Goal: Communication & Community: Share content

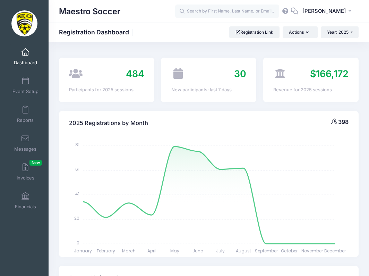
select select
click at [29, 144] on link "Messages" at bounding box center [25, 143] width 33 height 24
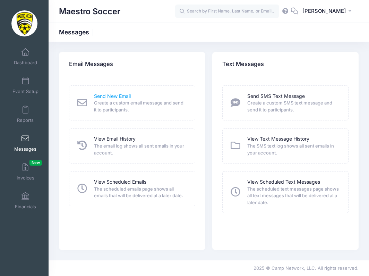
click at [114, 98] on link "Send New Email" at bounding box center [112, 96] width 37 height 7
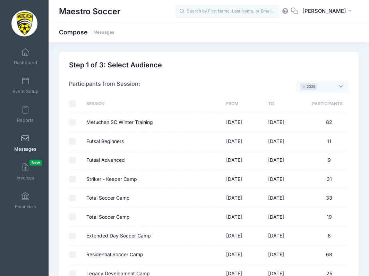
click at [336, 89] on span "× 2025" at bounding box center [323, 87] width 52 height 12
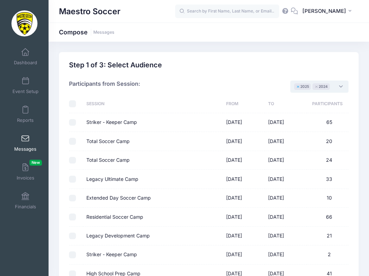
click at [299, 87] on button "×" at bounding box center [298, 86] width 4 height 2
select select "2024"
click at [284, 85] on div "Participants from Session: 2025 2024 2023 × 2024" at bounding box center [209, 83] width 280 height 23
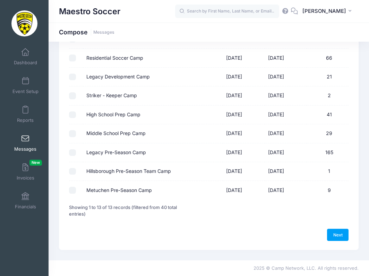
scroll to position [159, 0]
click at [74, 155] on input "Legacy Pre-Season Camp" at bounding box center [72, 153] width 7 height 7
checkbox input "true"
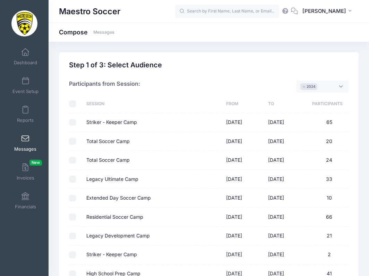
scroll to position [0, 0]
click at [25, 142] on span at bounding box center [25, 139] width 0 height 8
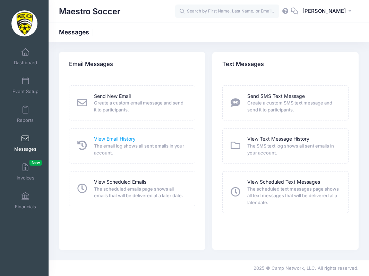
click at [114, 142] on link "View Email History" at bounding box center [115, 138] width 42 height 7
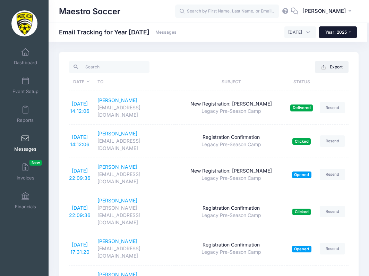
click at [333, 33] on span "Year: 2025" at bounding box center [337, 32] width 22 height 5
click at [334, 56] on link "Year: 2024" at bounding box center [341, 54] width 45 height 9
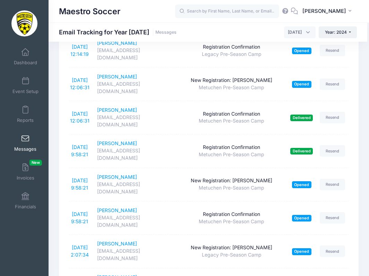
scroll to position [1182, 0]
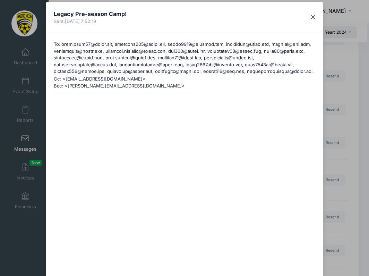
scroll to position [0, 0]
click at [311, 14] on button "Close" at bounding box center [313, 17] width 12 height 12
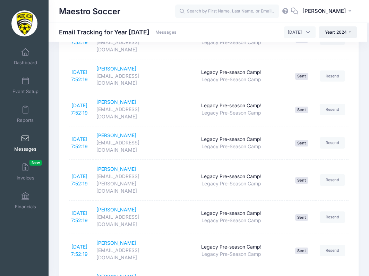
click at [20, 145] on link "Messages" at bounding box center [25, 143] width 33 height 24
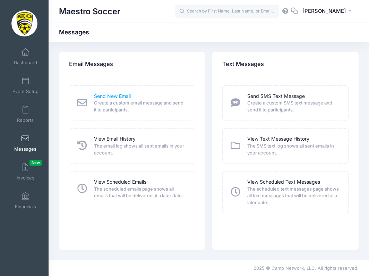
click at [107, 96] on link "Send New Email" at bounding box center [112, 96] width 37 height 7
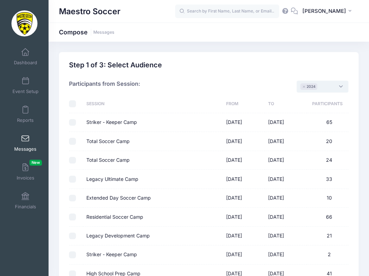
click at [341, 86] on span "× 2024" at bounding box center [323, 87] width 52 height 12
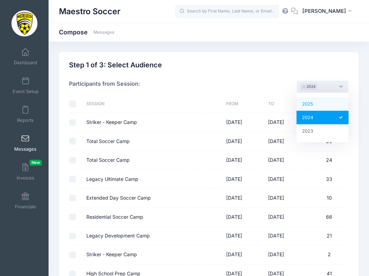
select select "2025"
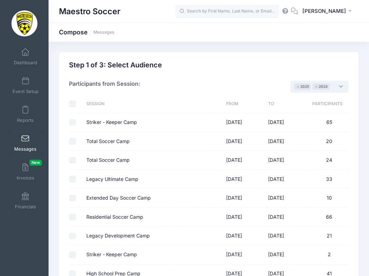
scroll to position [6, 0]
click at [316, 87] on button "×" at bounding box center [317, 86] width 4 height 2
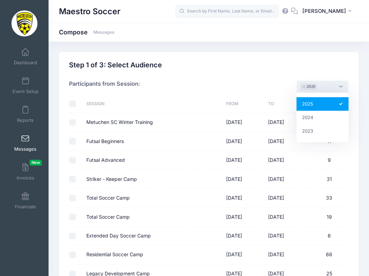
click at [272, 91] on div "Participants from Session: 2025 2024 2023 × 2025" at bounding box center [209, 83] width 280 height 23
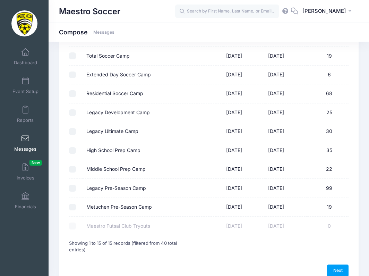
scroll to position [168, 0]
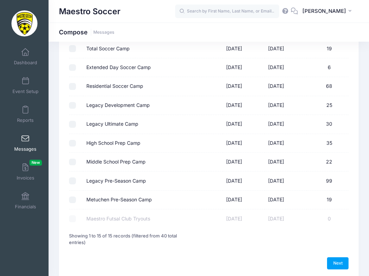
click at [75, 181] on input "Legacy Pre-Season Camp" at bounding box center [72, 180] width 7 height 7
checkbox input "true"
click at [337, 265] on link "Next" at bounding box center [338, 263] width 22 height 12
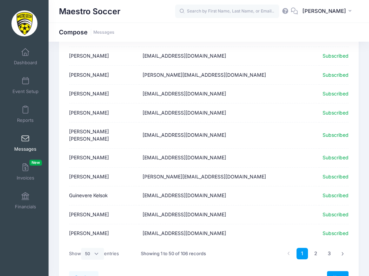
scroll to position [849, 0]
select select "-1"
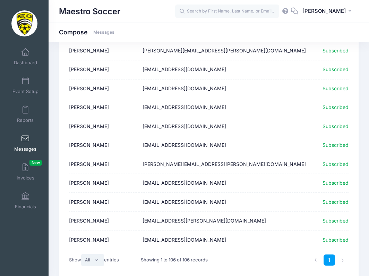
scroll to position [1909, 0]
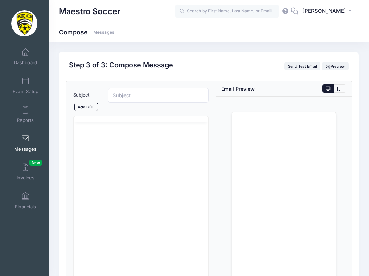
scroll to position [0, 0]
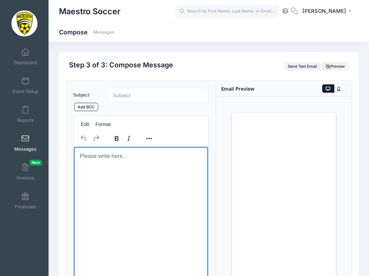
click at [168, 150] on html at bounding box center [141, 156] width 134 height 19
click at [149, 166] on html at bounding box center [141, 156] width 134 height 19
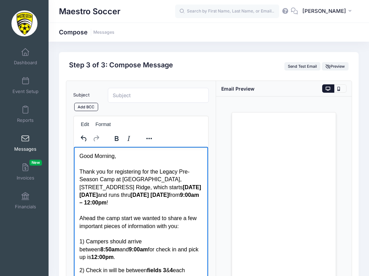
scroll to position [156, 0]
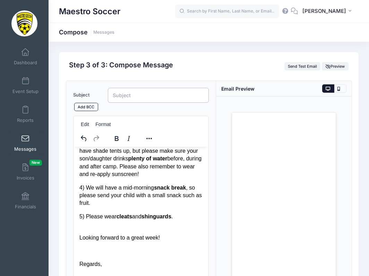
click at [141, 99] on input "Subject" at bounding box center [158, 95] width 101 height 15
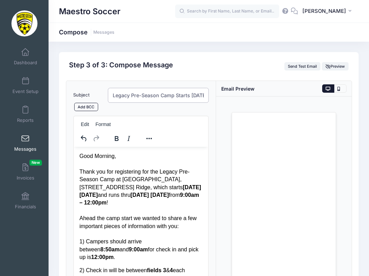
scroll to position [0, 0]
type input "Legacy Pre-Season Camp Starts Monday!"
click at [115, 157] on p "Good Morning, Thank you for registering for the Legacy Pre-Season Camp at Mount…" at bounding box center [140, 206] width 123 height 109
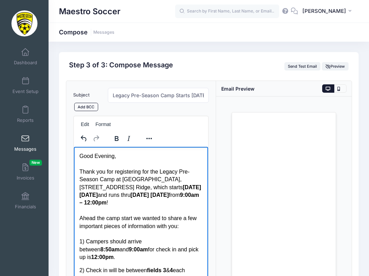
click at [98, 193] on strong "August 19" at bounding box center [88, 195] width 18 height 6
click at [150, 198] on strong "August 22" at bounding box center [159, 195] width 18 height 6
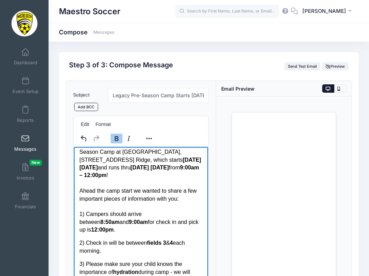
scroll to position [28, 0]
click at [132, 202] on p "Good Evening, Thank you for registering for the Legacy Pre-Season Camp at Mount…" at bounding box center [140, 179] width 123 height 109
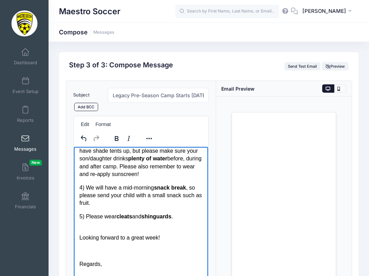
scroll to position [0, 0]
click at [91, 110] on link "Add BCC" at bounding box center [86, 107] width 24 height 8
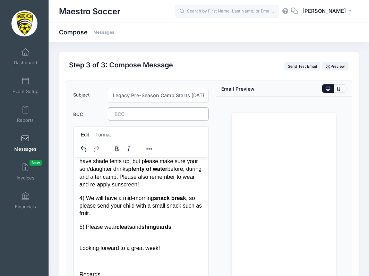
click at [116, 116] on span at bounding box center [134, 114] width 38 height 6
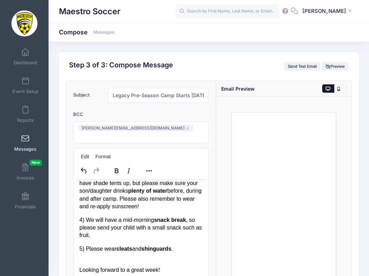
click at [128, 123] on form "Subject Legacy Pre-Season Camp Starts Monday! Add CC Add BCC CC ​ BCC jim@maest…" at bounding box center [141, 216] width 136 height 257
click at [118, 134] on span at bounding box center [99, 137] width 38 height 6
click at [183, 147] on form "Subject Legacy Pre-Season Camp Starts Monday! Add CC Add BCC CC ​ BCC jim@maest…" at bounding box center [141, 216] width 136 height 257
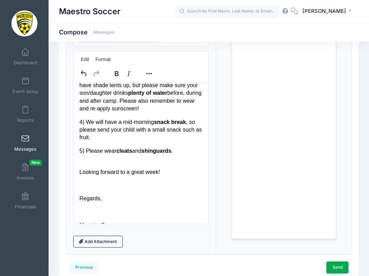
scroll to position [156, 0]
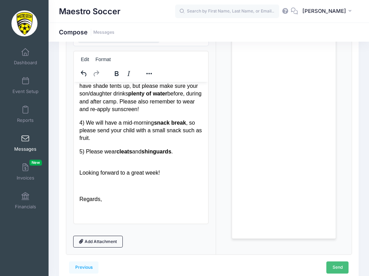
click at [339, 269] on link "Send" at bounding box center [338, 267] width 22 height 12
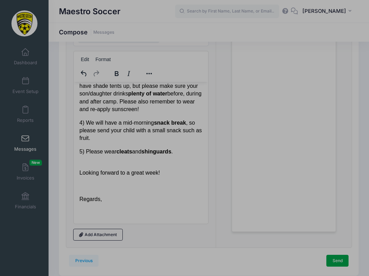
scroll to position [0, 0]
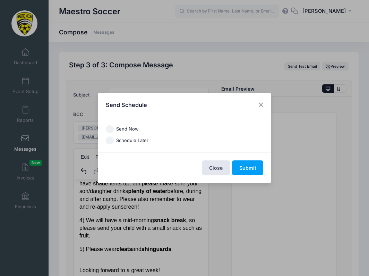
click at [126, 129] on label "Send Now" at bounding box center [127, 129] width 23 height 7
click at [114, 129] on input "Send Now" at bounding box center [110, 129] width 8 height 8
radio input "true"
click at [242, 168] on button "Submit" at bounding box center [247, 167] width 31 height 15
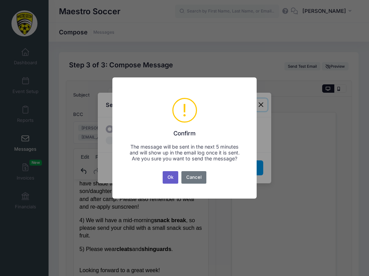
click at [173, 177] on button "Ok" at bounding box center [171, 177] width 16 height 12
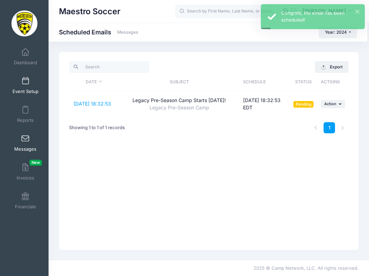
click at [28, 82] on link "Event Setup" at bounding box center [25, 85] width 33 height 24
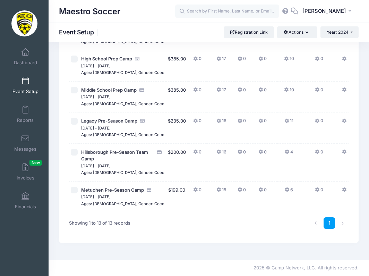
scroll to position [362, 0]
click at [27, 145] on link "Messages" at bounding box center [25, 143] width 33 height 24
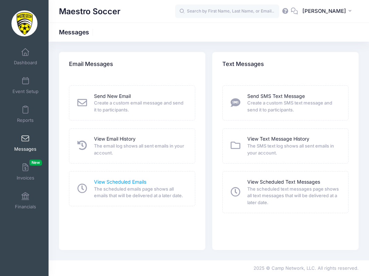
click at [124, 180] on link "View Scheduled Emails" at bounding box center [120, 181] width 52 height 7
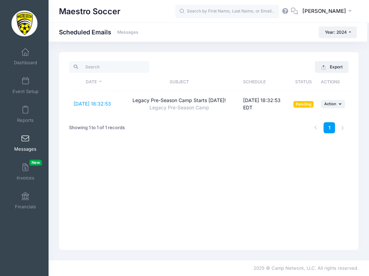
click at [246, 135] on div "1" at bounding box center [268, 128] width 167 height 22
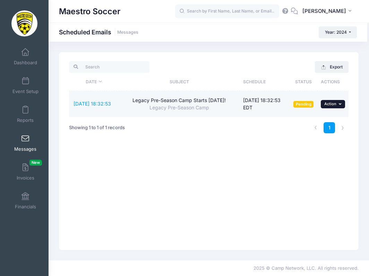
click at [340, 106] on icon "button" at bounding box center [341, 104] width 4 height 4
click at [315, 145] on link "Delete" at bounding box center [319, 146] width 45 height 13
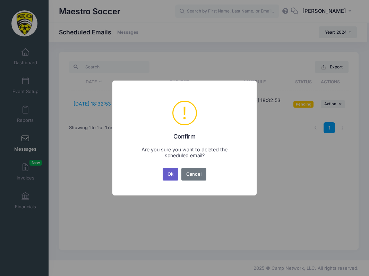
click at [173, 172] on button "Ok" at bounding box center [171, 174] width 16 height 12
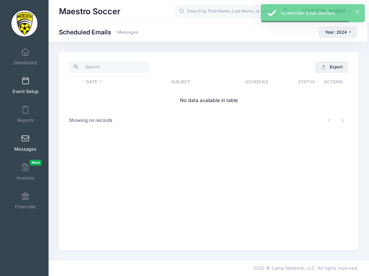
click at [25, 83] on span at bounding box center [25, 81] width 0 height 8
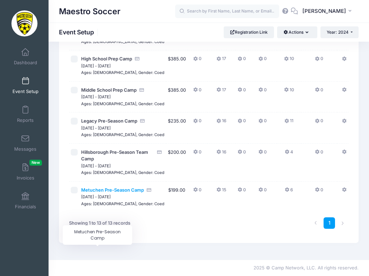
scroll to position [362, 0]
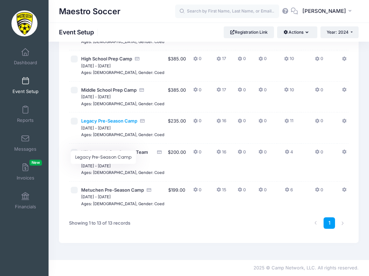
click at [105, 118] on span "Legacy Pre-Season Camp" at bounding box center [109, 121] width 56 height 6
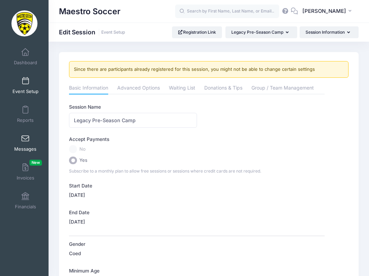
click at [26, 149] on span "Messages" at bounding box center [25, 149] width 22 height 6
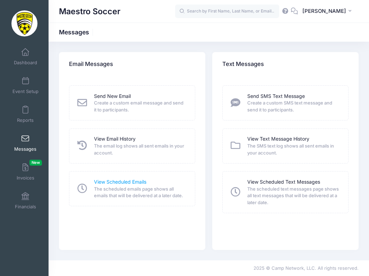
click at [119, 185] on link "View Scheduled Emails" at bounding box center [120, 181] width 52 height 7
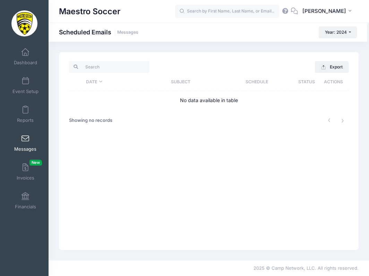
click at [25, 136] on span at bounding box center [25, 139] width 0 height 8
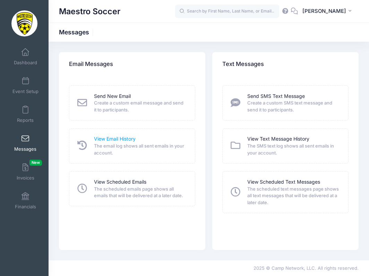
click at [116, 137] on link "View Email History" at bounding box center [115, 138] width 42 height 7
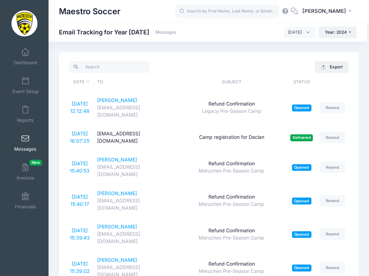
click at [25, 138] on span at bounding box center [25, 139] width 0 height 8
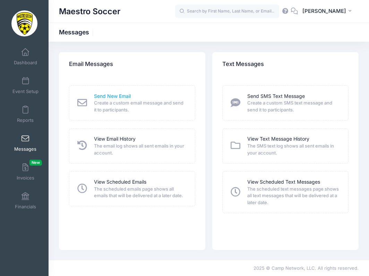
click at [107, 97] on link "Send New Email" at bounding box center [112, 96] width 37 height 7
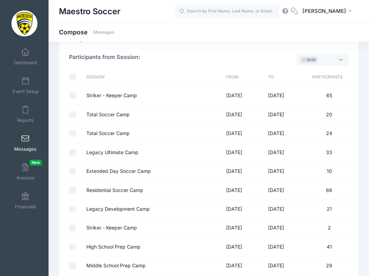
scroll to position [27, 0]
click at [305, 61] on li "× 2024" at bounding box center [309, 59] width 17 height 7
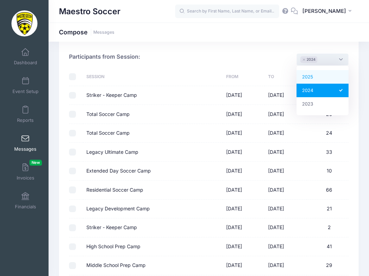
select select "2025"
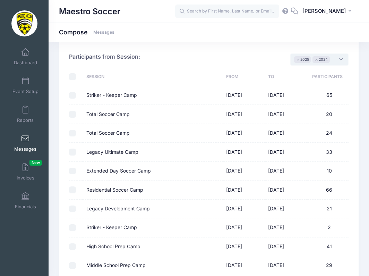
scroll to position [6, 0]
click at [317, 59] on button "×" at bounding box center [317, 59] width 4 height 2
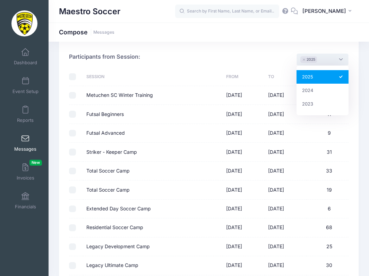
click at [255, 65] on div "Participants from Session: 2025 2024 2023 × 2025" at bounding box center [209, 55] width 280 height 23
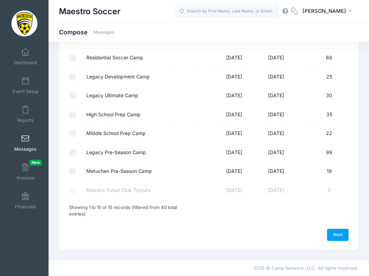
scroll to position [197, 0]
click at [72, 153] on input "Legacy Pre-Season Camp" at bounding box center [72, 152] width 7 height 7
checkbox input "true"
click at [337, 234] on link "Next" at bounding box center [338, 235] width 22 height 12
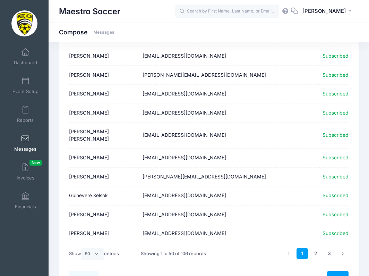
scroll to position [849, 0]
select select "-1"
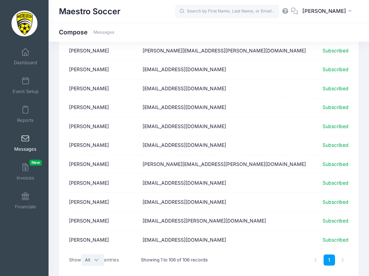
scroll to position [1909, 0]
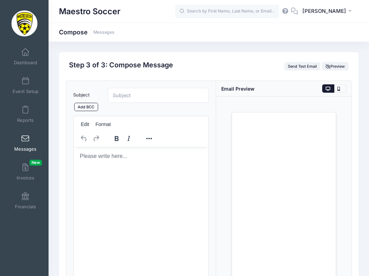
scroll to position [0, 0]
click at [150, 145] on div "Edit Format" at bounding box center [141, 131] width 134 height 31
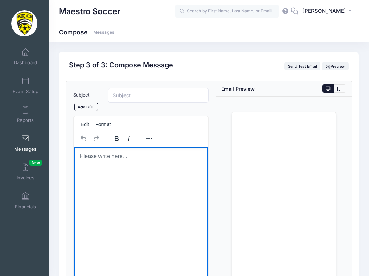
click at [137, 166] on html at bounding box center [141, 156] width 134 height 19
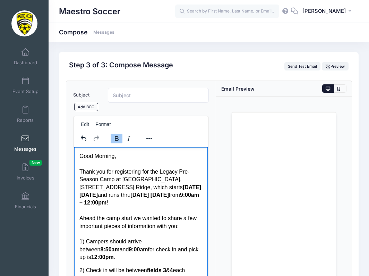
click at [98, 194] on strong "August 19" at bounding box center [88, 195] width 18 height 6
click at [141, 98] on input "Subject" at bounding box center [158, 95] width 101 height 15
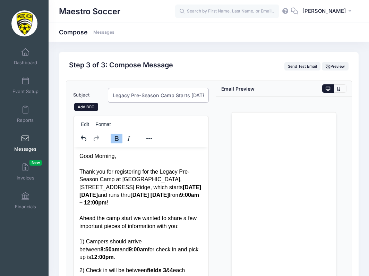
type input "Legacy Pre-Season Camp Starts [DATE]!"
click at [87, 107] on link "Add BCC" at bounding box center [86, 107] width 24 height 8
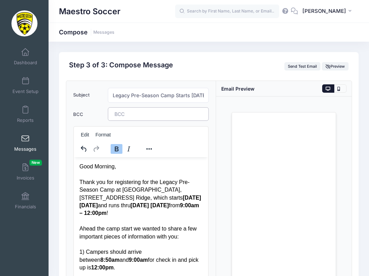
click at [120, 113] on span at bounding box center [134, 114] width 38 height 6
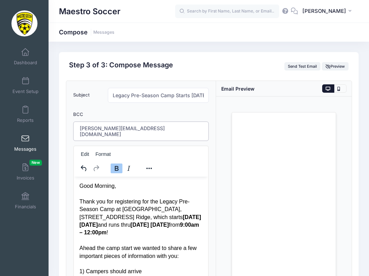
click at [143, 126] on form "Subject Legacy Pre-Season Camp Starts Monday! Add CC Add BCC CC ​ BCC jim@maest…" at bounding box center [141, 215] width 136 height 254
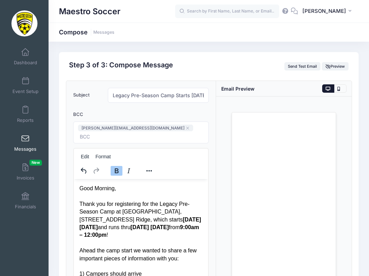
click at [118, 134] on span at bounding box center [99, 137] width 38 height 6
click at [173, 115] on div "BCC jim@maestrosoccer.com daveb@maestrosoccer.com ​ jim@maestrosoccer.com,daveb…" at bounding box center [141, 125] width 143 height 36
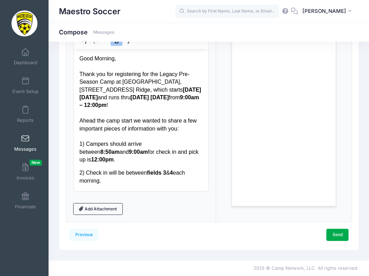
scroll to position [130, 0]
click at [332, 233] on link "Send" at bounding box center [338, 235] width 22 height 12
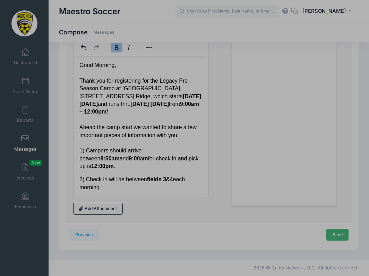
scroll to position [0, 0]
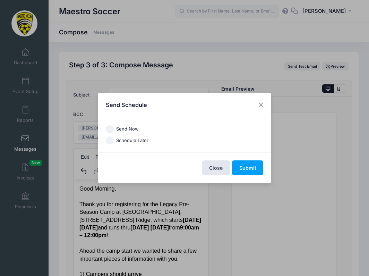
click at [109, 127] on input "Send Now" at bounding box center [110, 129] width 8 height 8
radio input "true"
click at [250, 170] on button "Submit" at bounding box center [247, 167] width 31 height 15
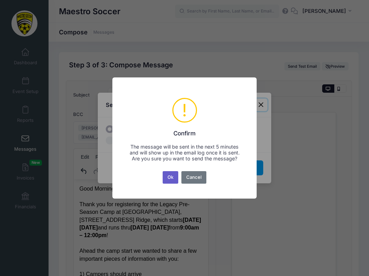
click at [173, 178] on button "Ok" at bounding box center [171, 177] width 16 height 12
